Goal: Information Seeking & Learning: Learn about a topic

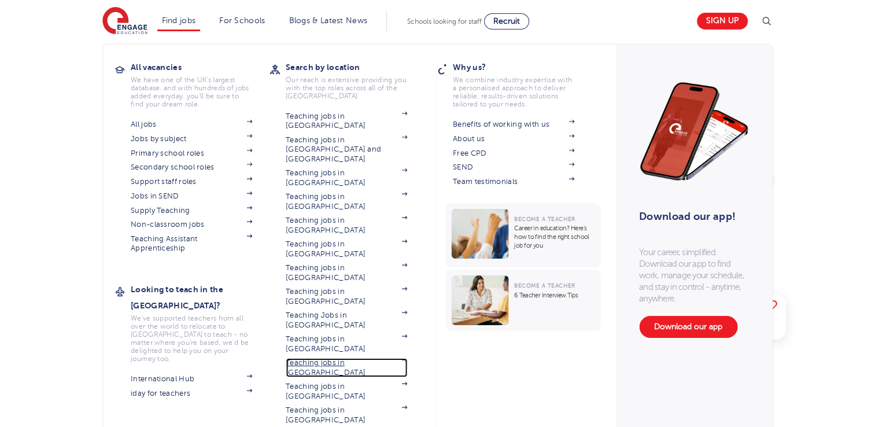
click at [346, 358] on link "Teaching jobs in [GEOGRAPHIC_DATA]" at bounding box center [346, 367] width 121 height 19
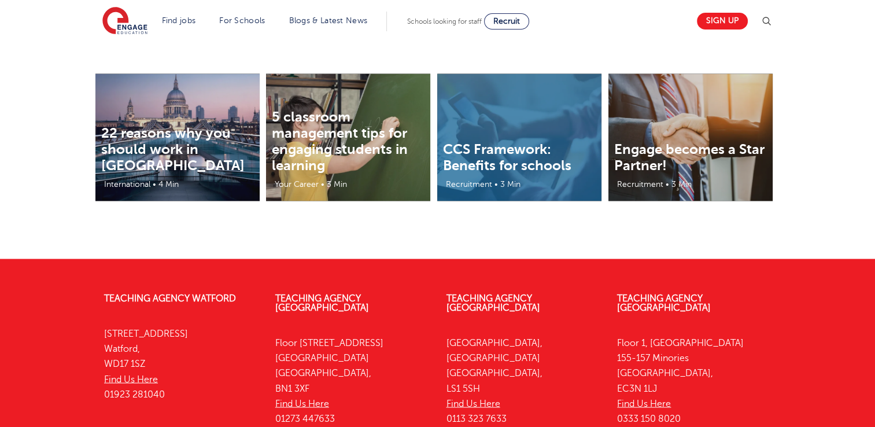
scroll to position [1986, 0]
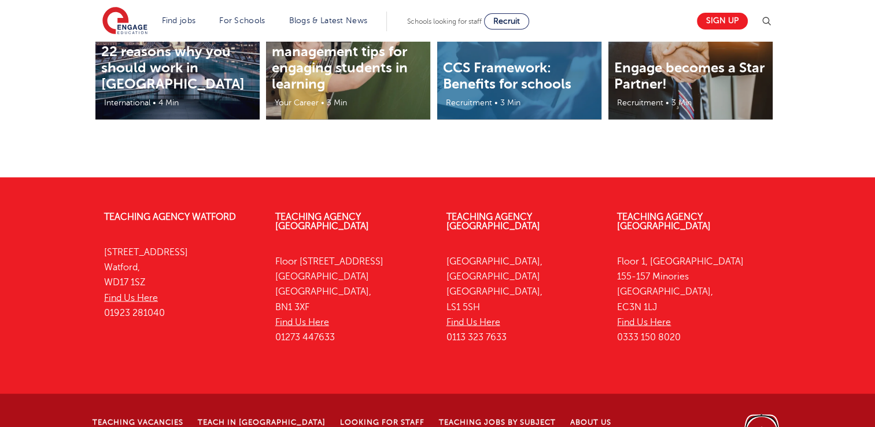
click at [774, 413] on link "Back to top" at bounding box center [762, 431] width 36 height 36
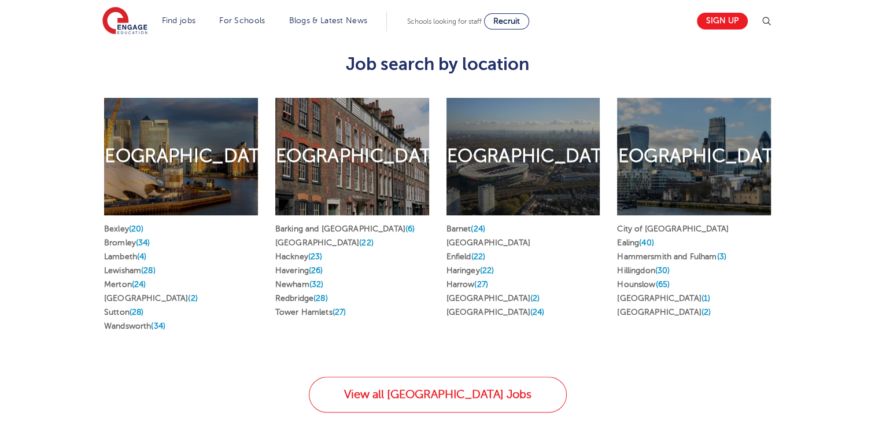
scroll to position [614, 0]
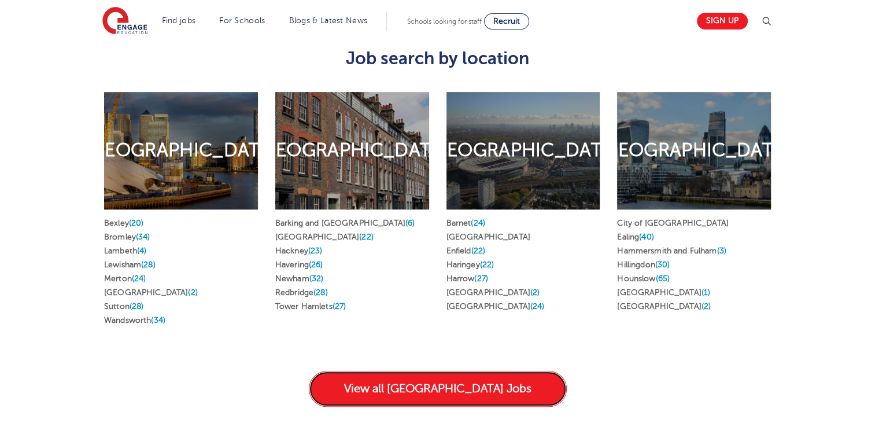
click at [422, 371] on link "View all London Jobs" at bounding box center [438, 389] width 258 height 36
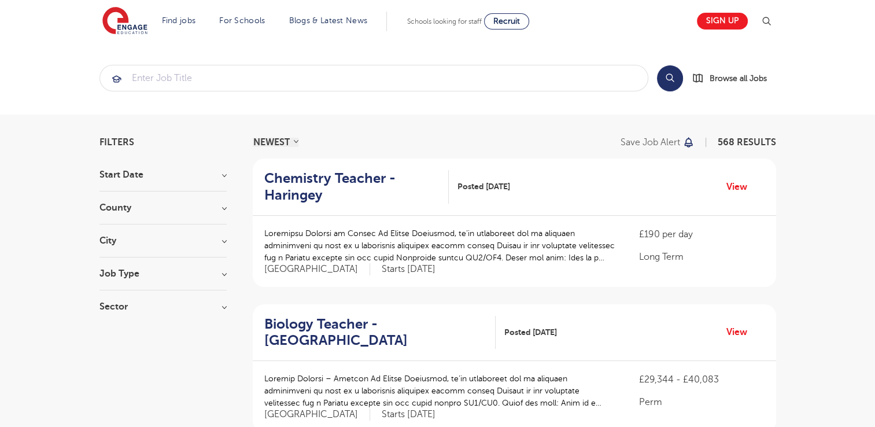
click at [111, 232] on section "Start Date County London 568 Hertfordshire 144 Leeds 54 East Sussex 15 West Sus…" at bounding box center [162, 246] width 127 height 153
click at [118, 237] on h3 "City" at bounding box center [162, 240] width 127 height 9
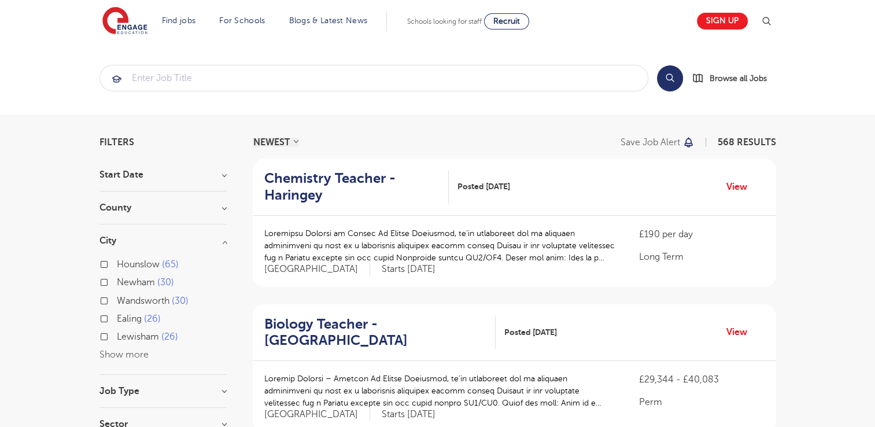
click at [116, 350] on button "Show more" at bounding box center [123, 354] width 49 height 10
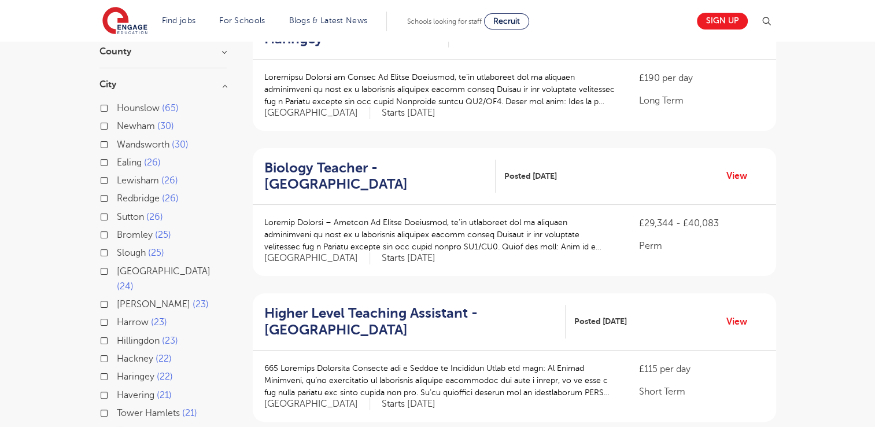
scroll to position [165, 0]
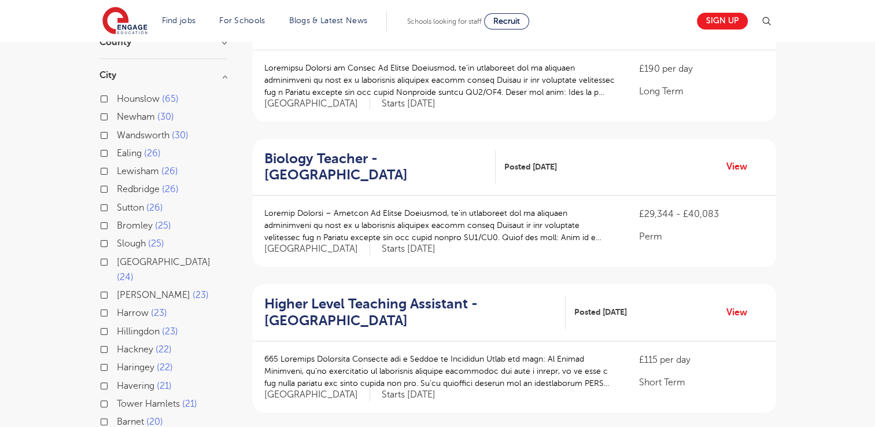
click at [107, 287] on div "Brent 23" at bounding box center [162, 296] width 127 height 18
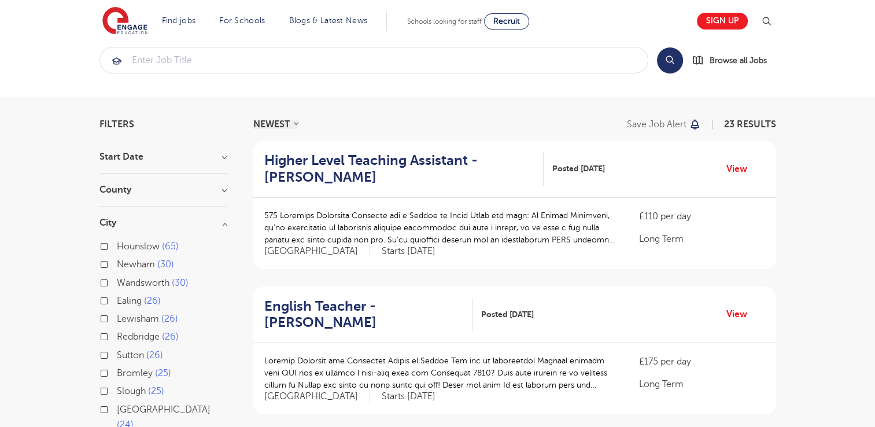
scroll to position [22, 0]
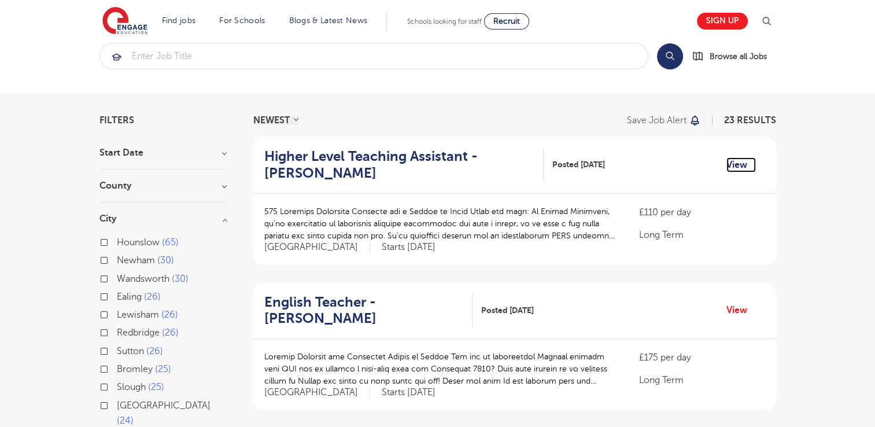
click at [740, 169] on link "View" at bounding box center [740, 164] width 29 height 15
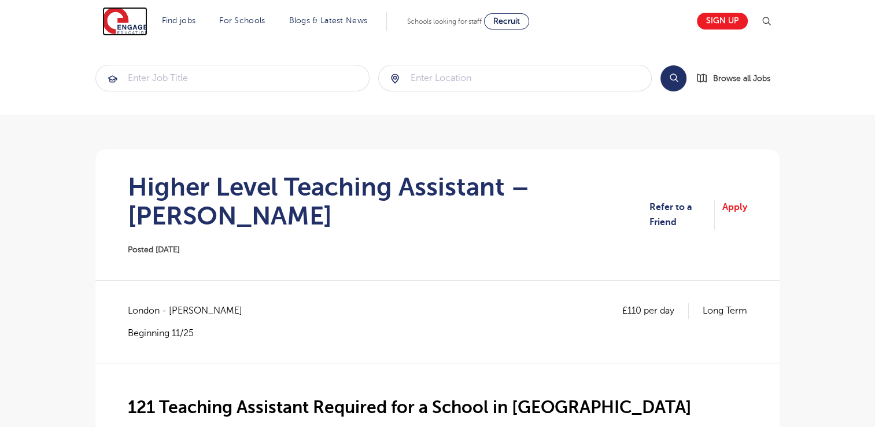
click at [113, 24] on img at bounding box center [124, 21] width 45 height 29
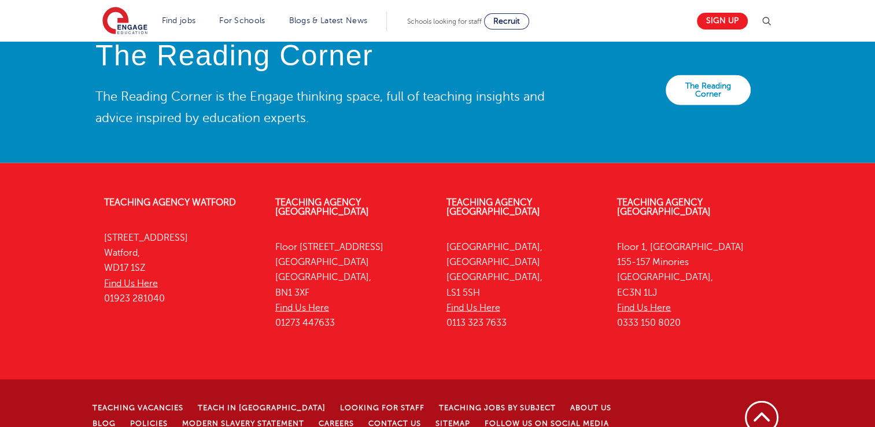
scroll to position [2660, 0]
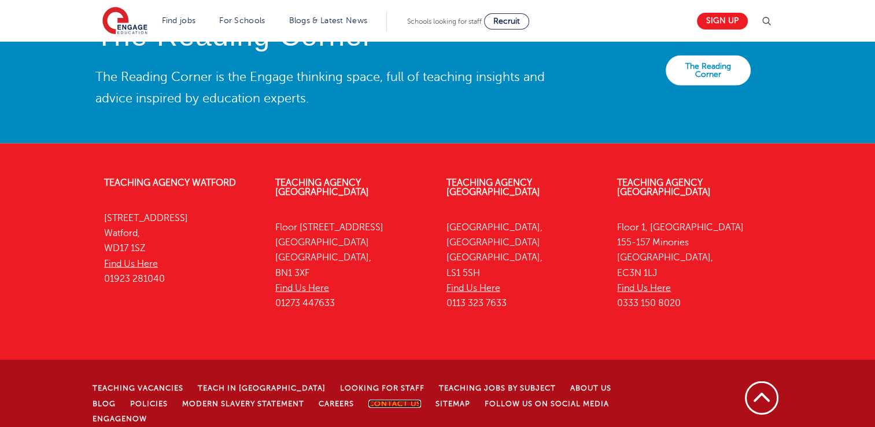
click at [368, 400] on link "Contact Us" at bounding box center [394, 404] width 53 height 8
